Goal: Check status: Check status

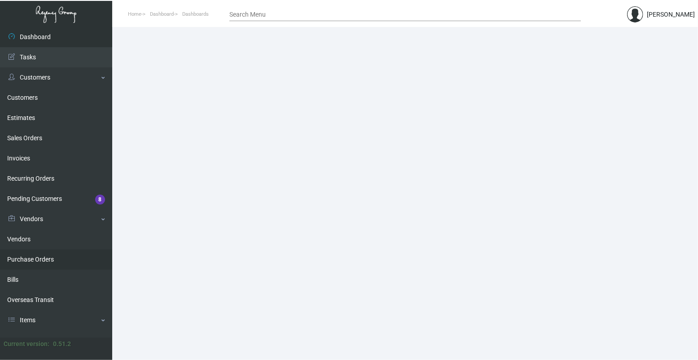
click at [34, 255] on link "Purchase Orders" at bounding box center [56, 259] width 112 height 20
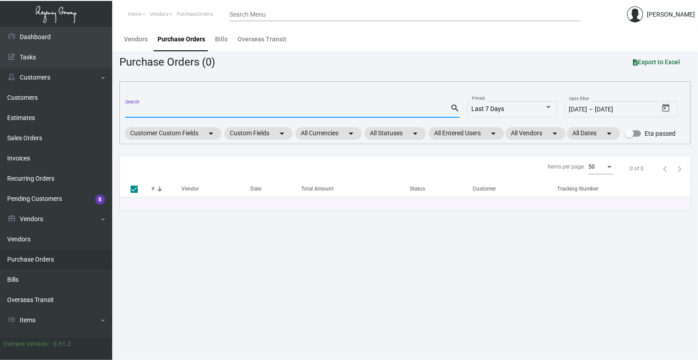
click at [184, 107] on input "Search" at bounding box center [287, 110] width 325 height 7
type input "107971"
checkbox input "false"
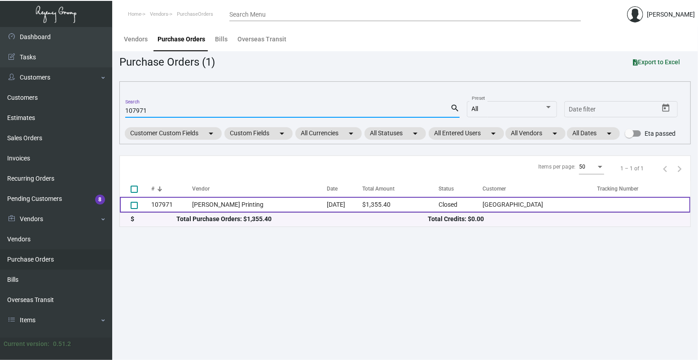
type input "107971"
click at [193, 211] on td "Werner Printing" at bounding box center [259, 205] width 135 height 16
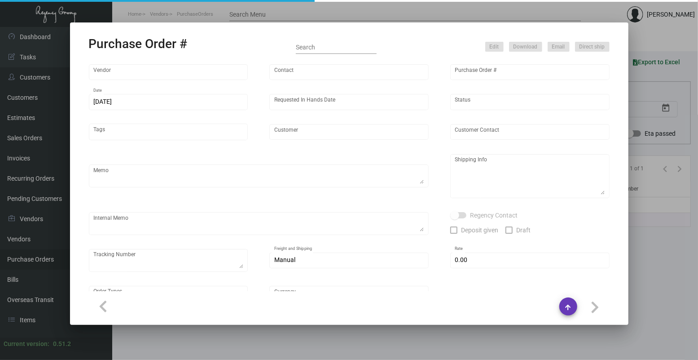
type input "Werner Printing"
type input "Bob Werner"
type input "107971"
type input "10/23/2024"
type input "11/13/2024"
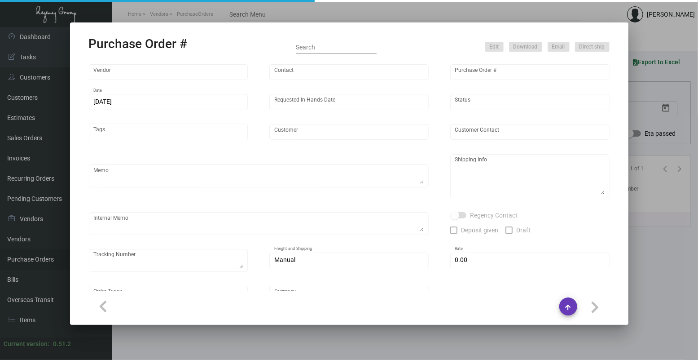
type input "Margaritaville Lake Tahoe Resort"
type input "Jose Ramirez"
type textarea "PLEASE SEND PDF PROOFS TO OUR ART TEAM ; ART@THEREGENCYGROUP.NET WITH ME IN CC!…"
type textarea "Margaritaville Lake Tahoe - Jose Ramirez 4130 Lake Tahoe Boulevard South Lake T…"
type textarea "10.23 - Proofs sent over; APPROVED. Label provided to vendor to ship to hotel. …"
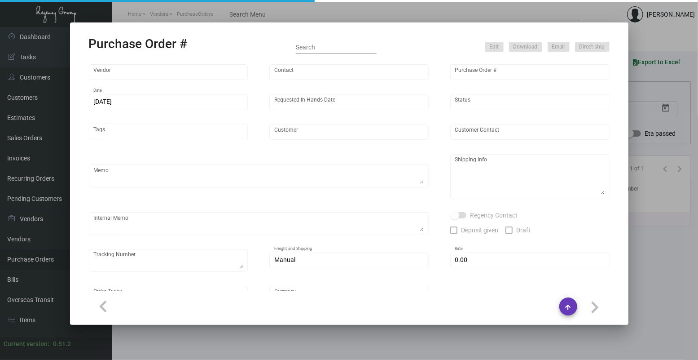
type input "$ 0.00"
type input "United States Dollar $"
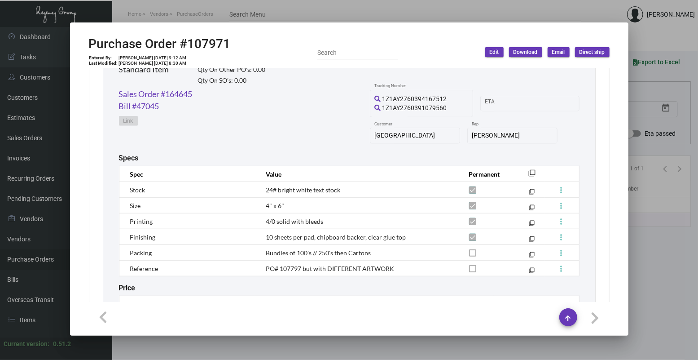
scroll to position [519, 0]
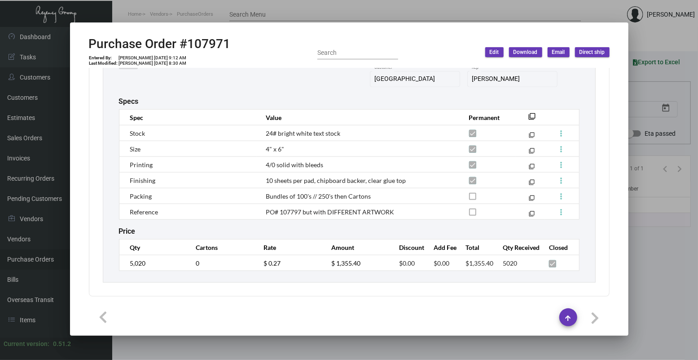
drag, startPoint x: 437, startPoint y: 41, endPoint x: 333, endPoint y: 59, distance: 105.8
click at [437, 41] on div "Purchase Order #107971 Entered By: Joyce Lei 10/23/24, 9:12 AM Last Modified: D…" at bounding box center [349, 52] width 521 height 32
click at [205, 44] on h2 "Purchase Order #107971" at bounding box center [160, 43] width 142 height 15
copy h2 "107971"
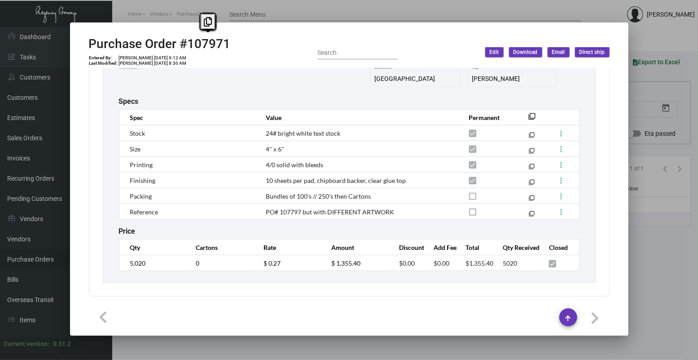
click at [77, 309] on mat-dialog-container "Purchase Order #107971 Entered By: Joyce Lei 10/23/24, 9:12 AM Last Modified: D…" at bounding box center [349, 178] width 559 height 313
